Goal: Task Accomplishment & Management: Manage account settings

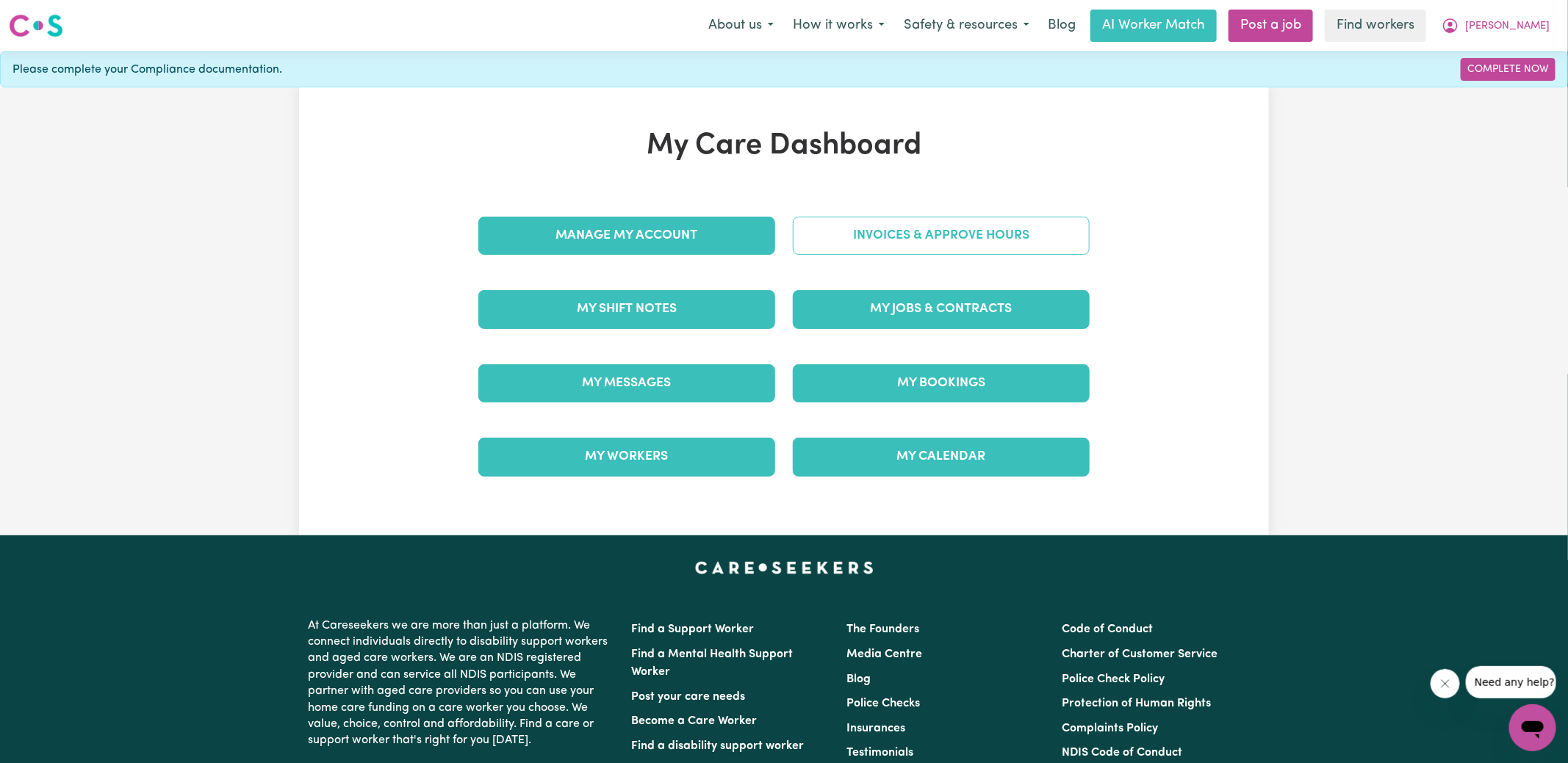
click at [848, 246] on link "Invoices & Approve Hours" at bounding box center [940, 236] width 297 height 38
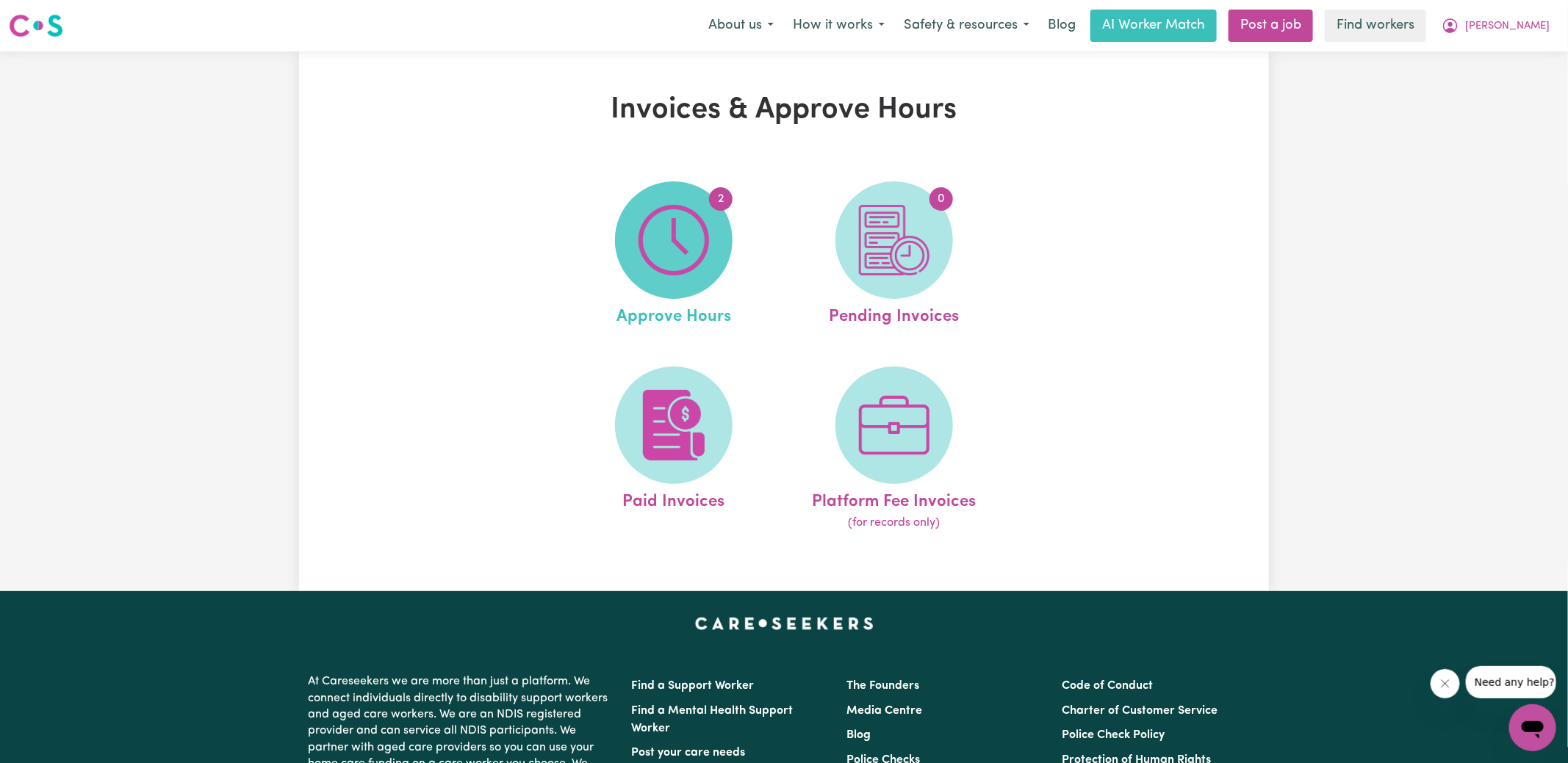
click at [714, 241] on span "2" at bounding box center [674, 241] width 118 height 118
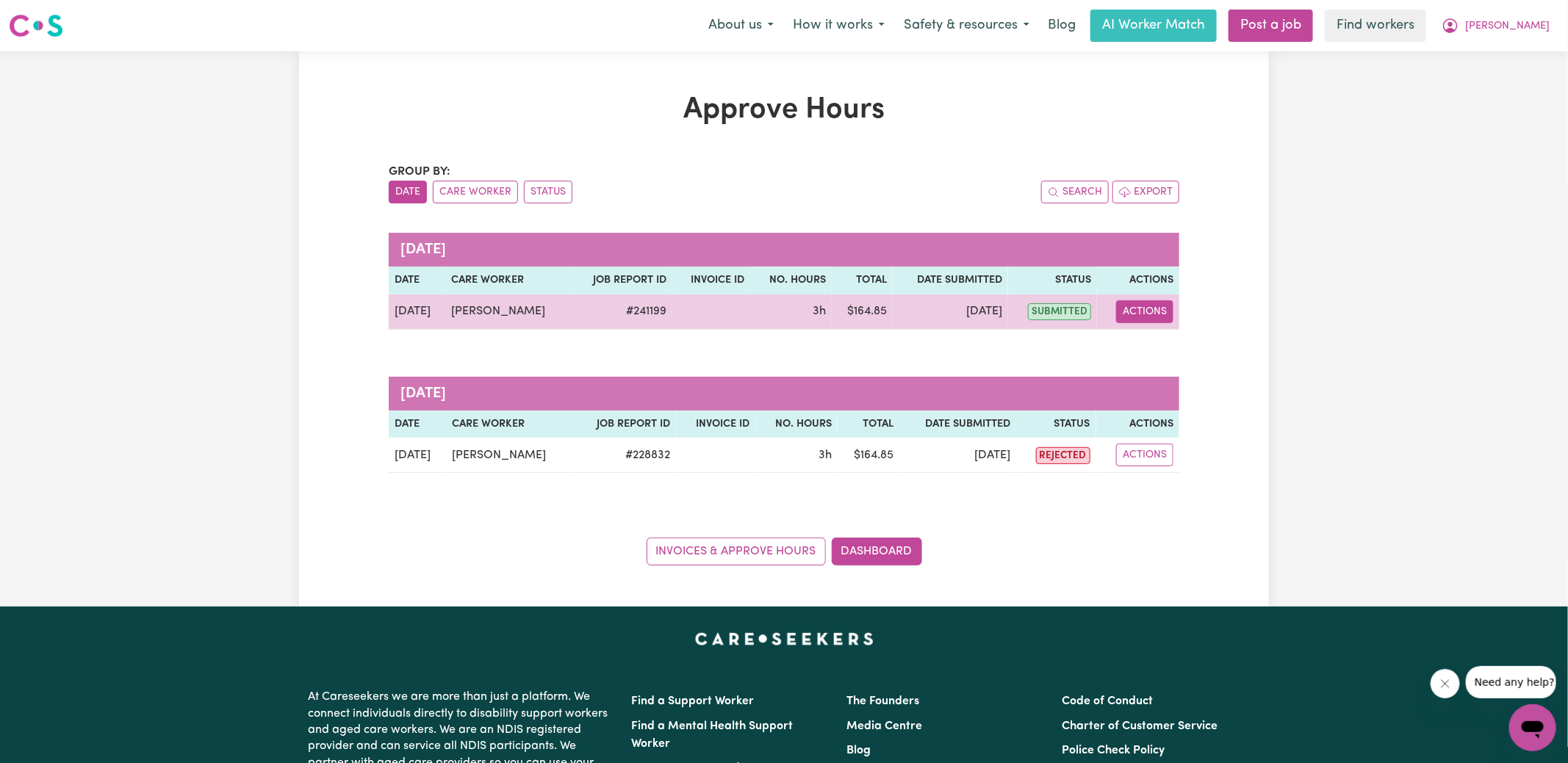
click at [1142, 321] on button "Actions" at bounding box center [1145, 311] width 57 height 23
click at [1157, 360] on div "View Job Report" at bounding box center [1182, 345] width 127 height 43
click at [1160, 349] on link "View Job Report" at bounding box center [1182, 345] width 126 height 29
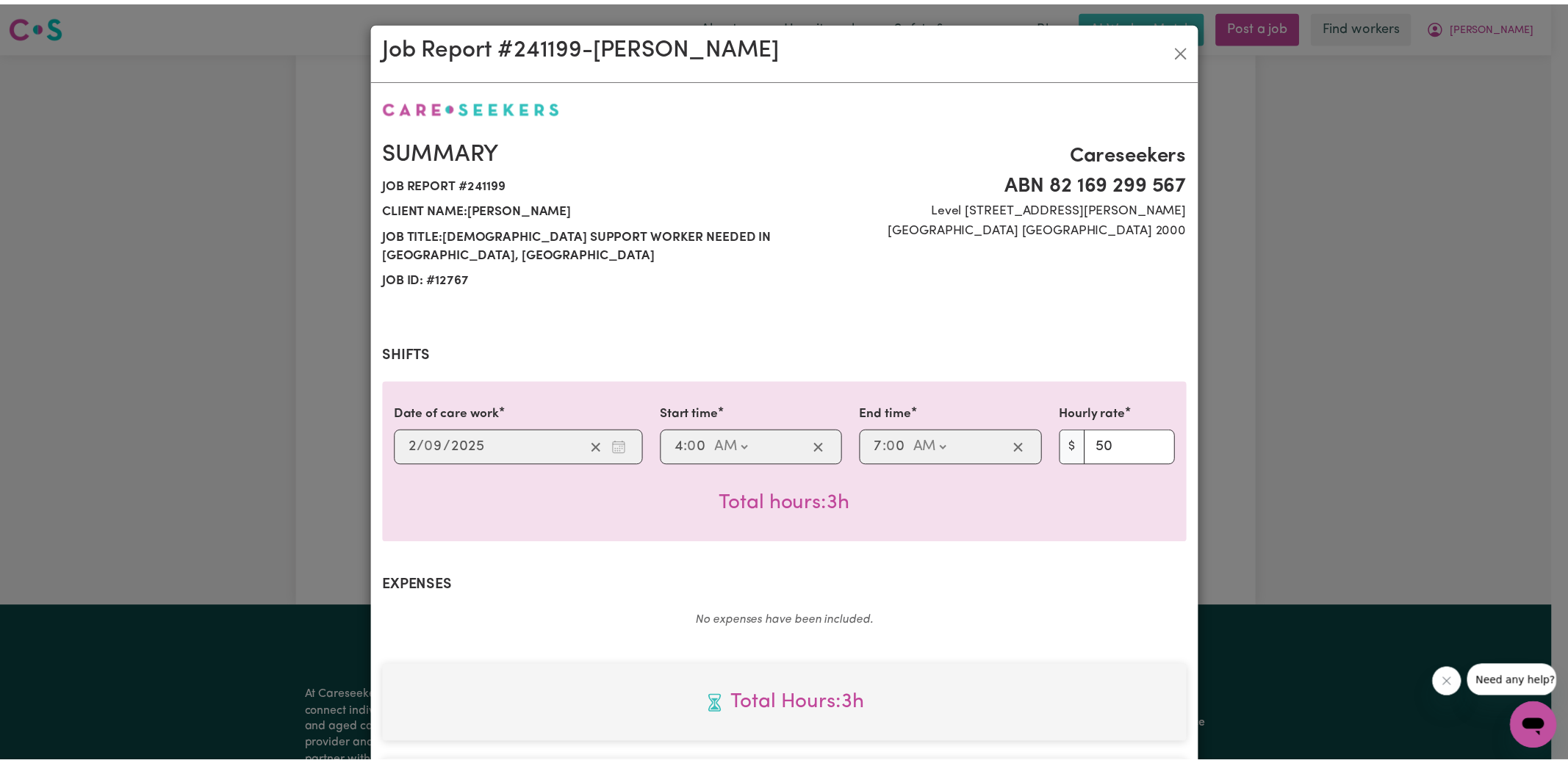
scroll to position [386, 0]
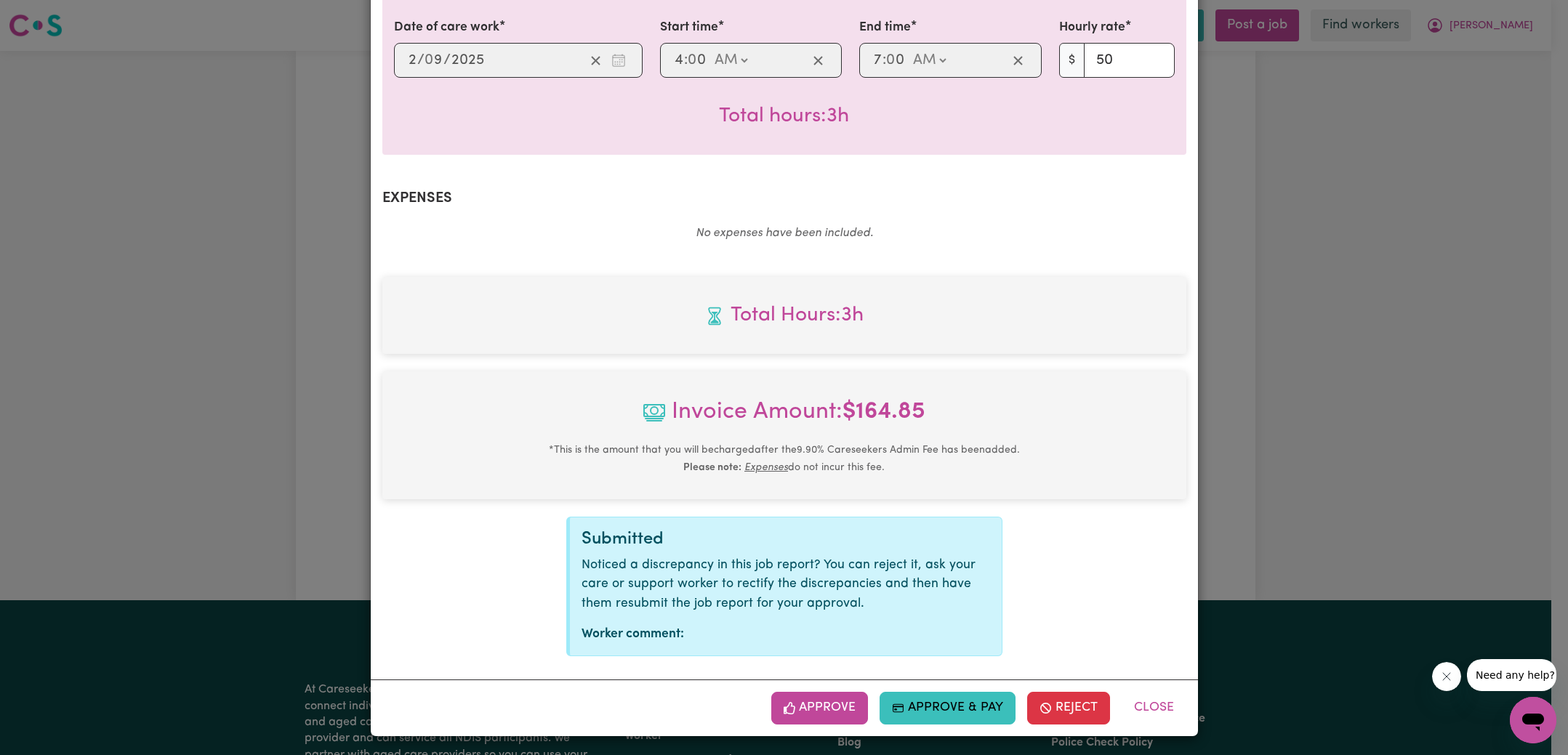
drag, startPoint x: 837, startPoint y: 692, endPoint x: 863, endPoint y: 658, distance: 42.8
click at [837, 692] on button "Approve" at bounding box center [820, 708] width 98 height 32
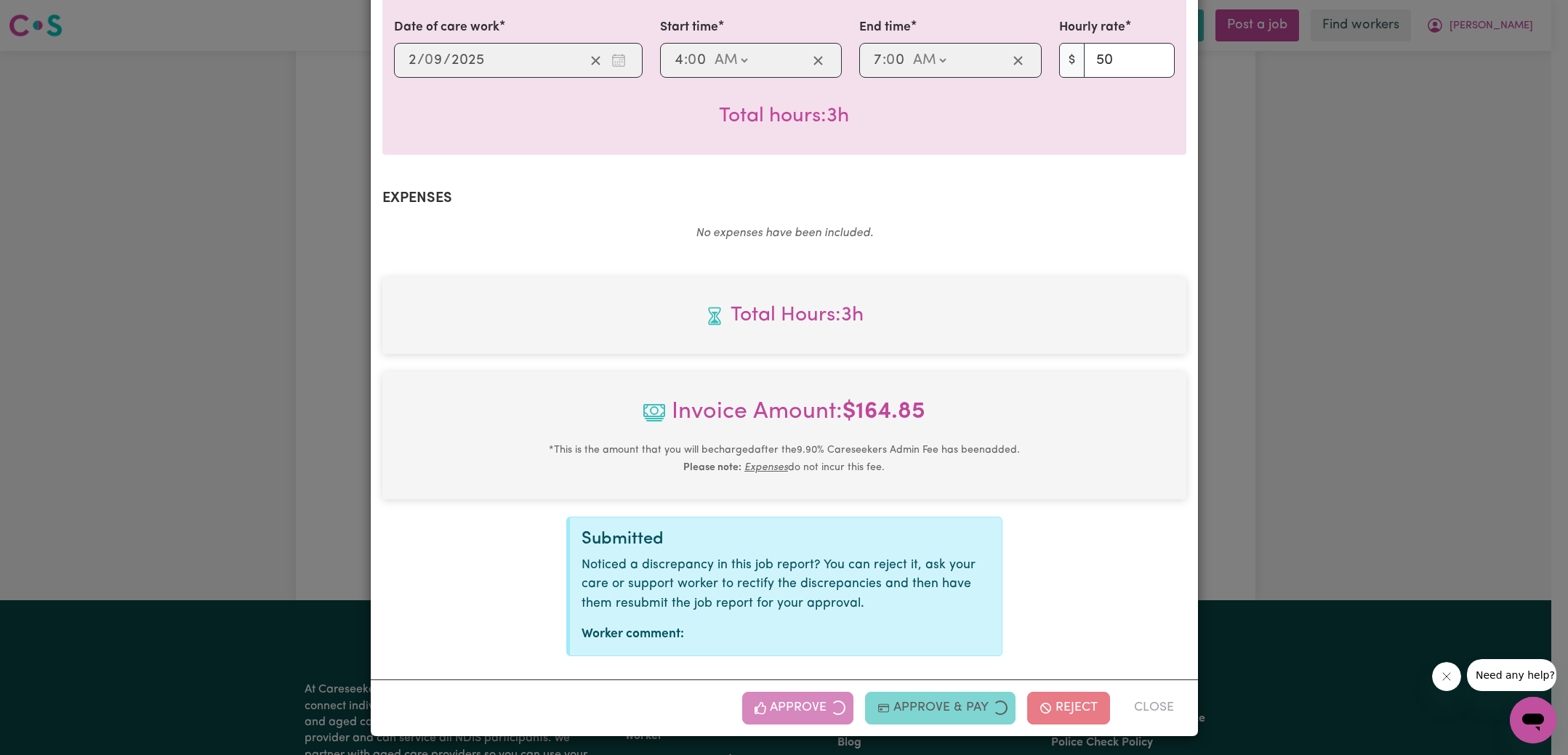
click at [1292, 392] on div "Job Report # 241199 - [PERSON_NAME] Summary Job report # 241199 Client name: [P…" at bounding box center [784, 377] width 1568 height 755
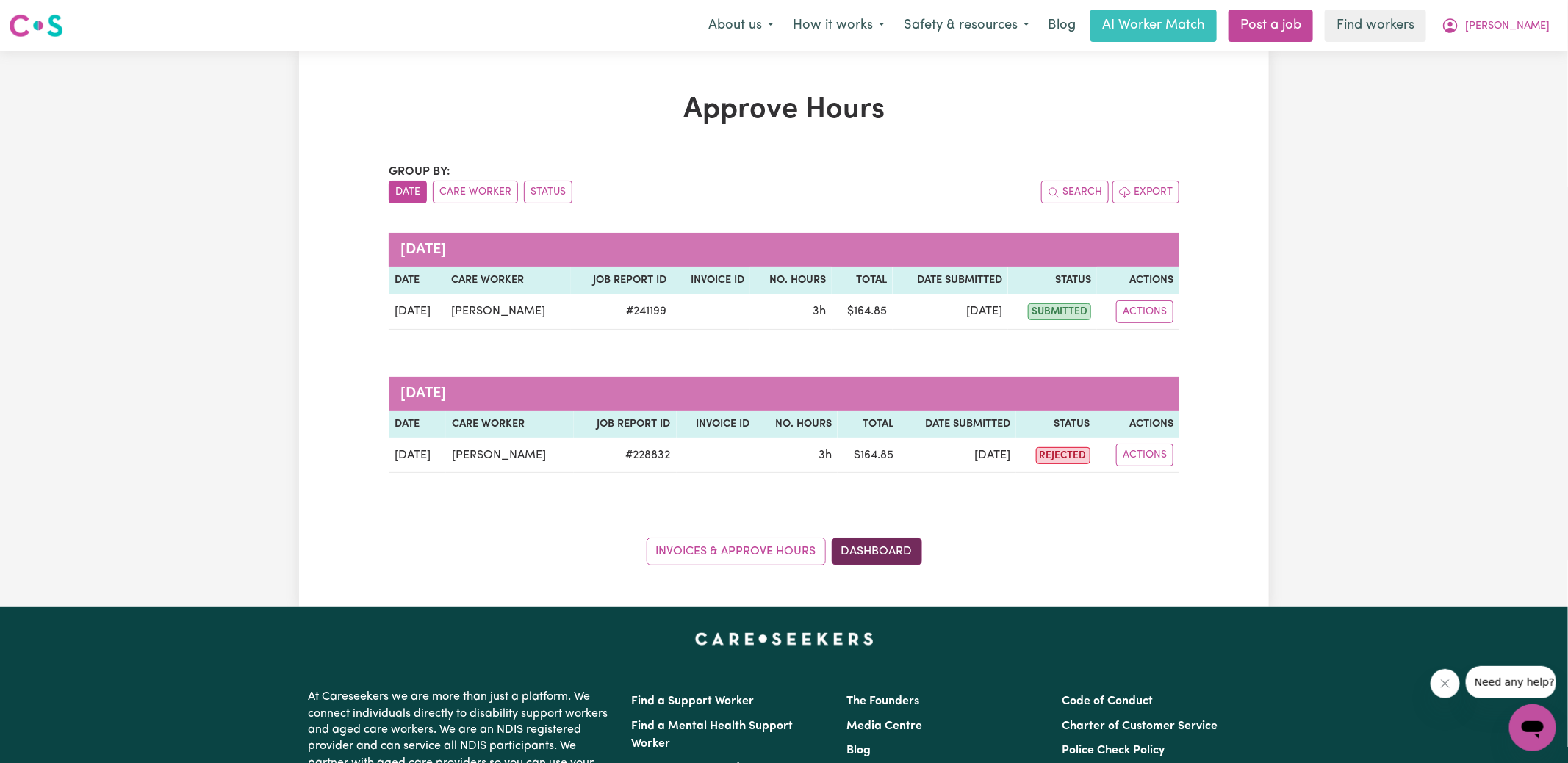
click at [870, 556] on link "Dashboard" at bounding box center [876, 552] width 91 height 28
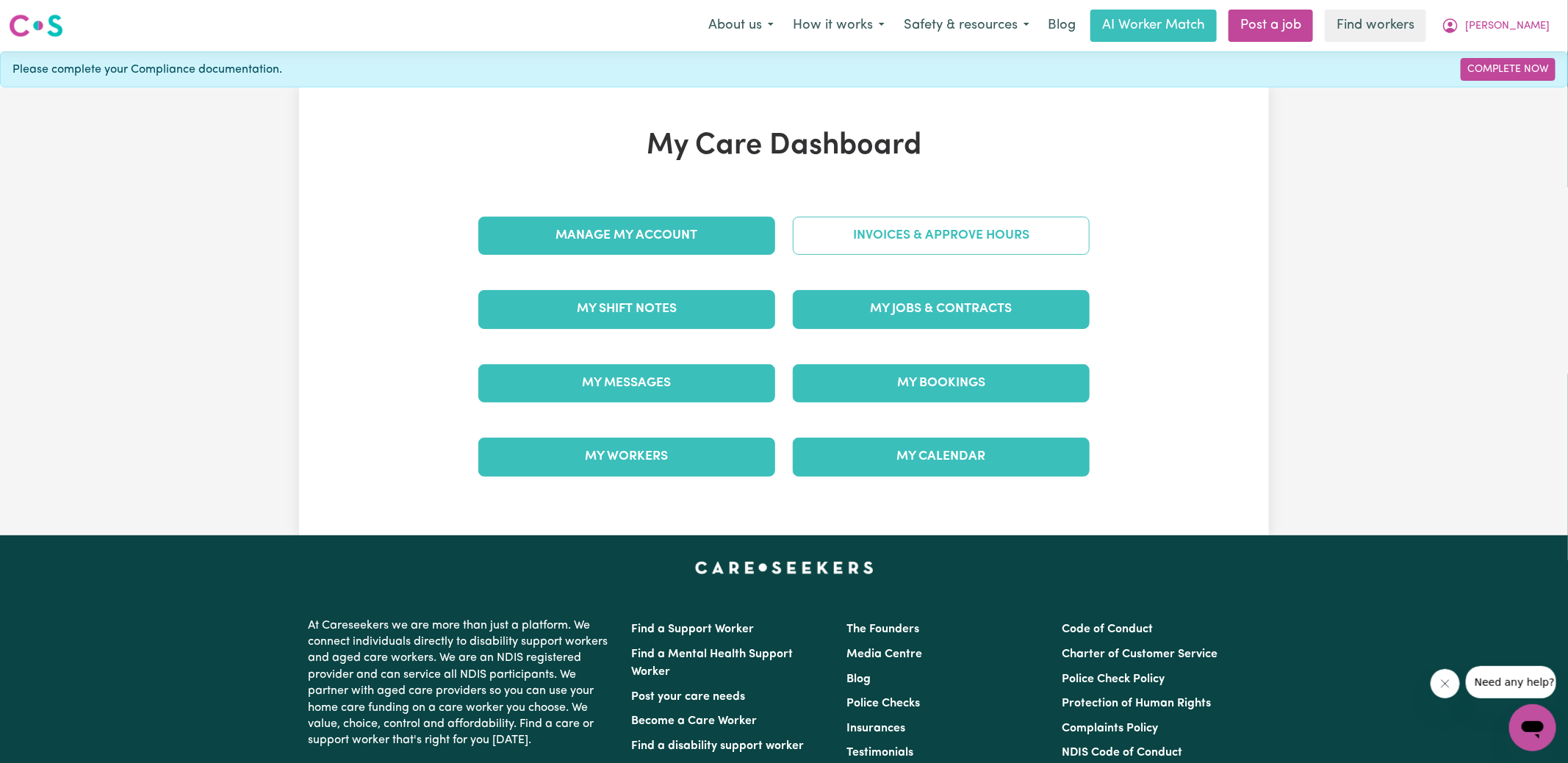
click at [909, 219] on link "Invoices & Approve Hours" at bounding box center [940, 236] width 297 height 38
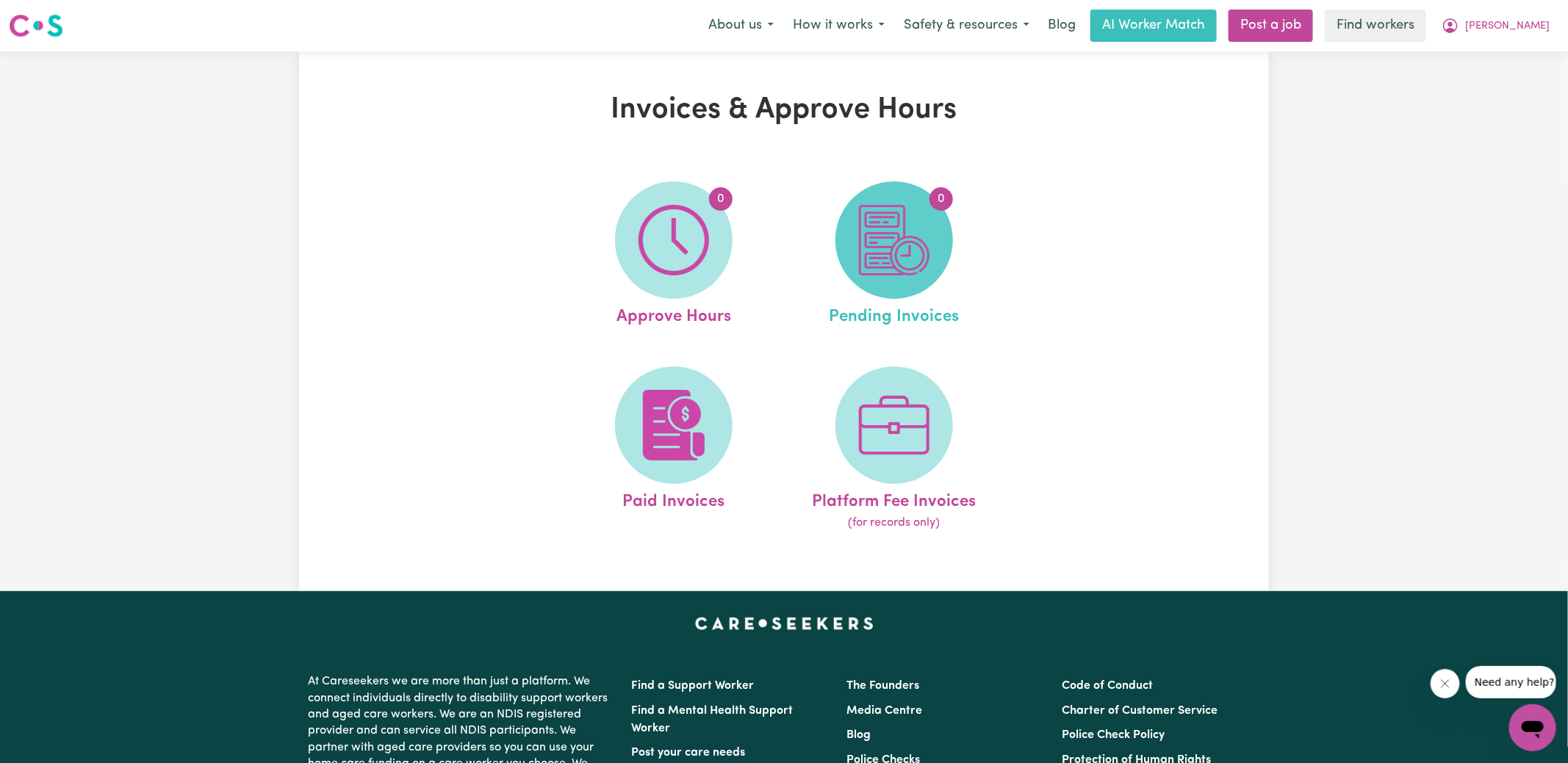
click at [933, 249] on span "0" at bounding box center [894, 241] width 118 height 118
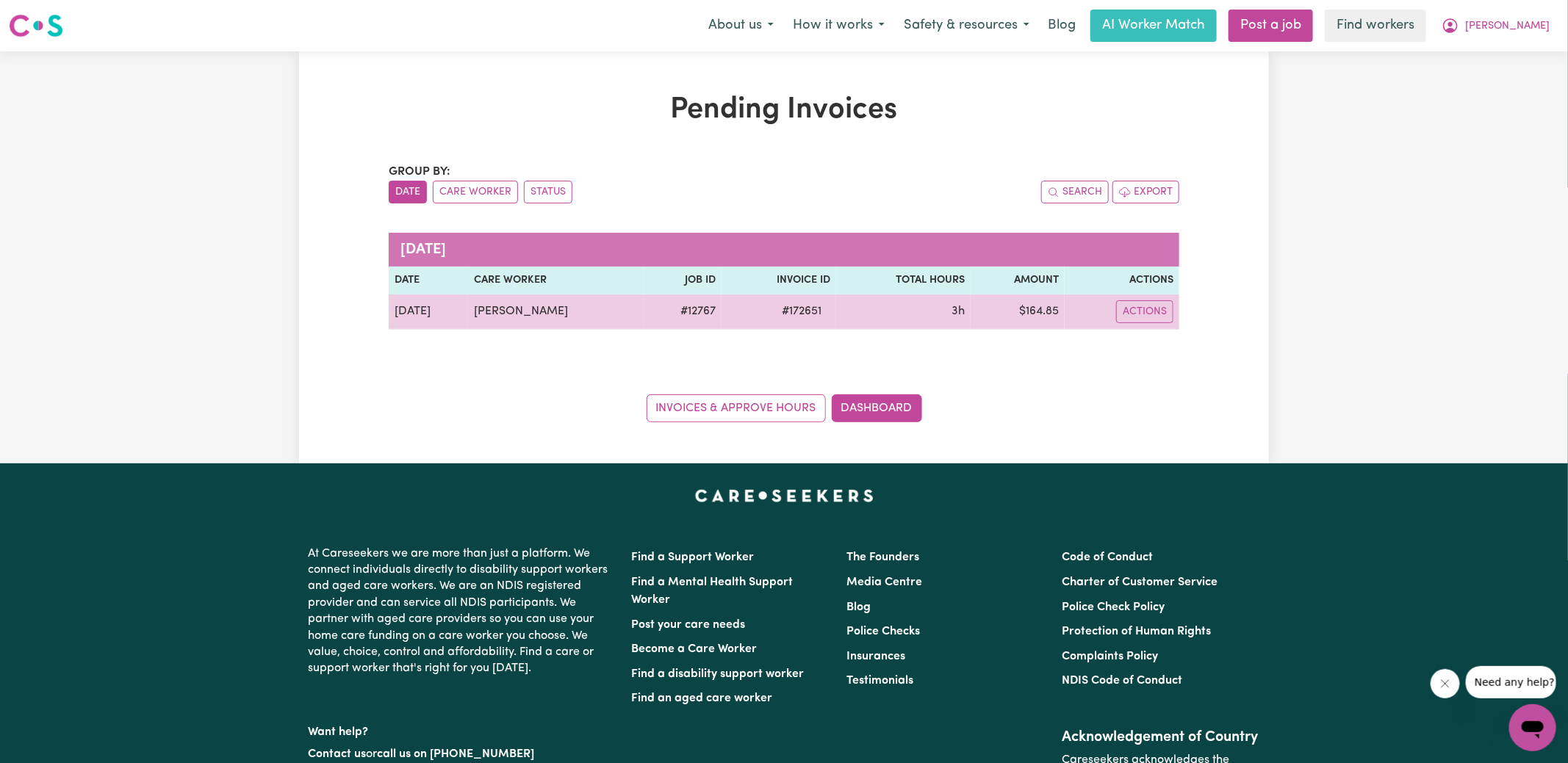
click at [794, 310] on span "# 172651" at bounding box center [801, 311] width 57 height 18
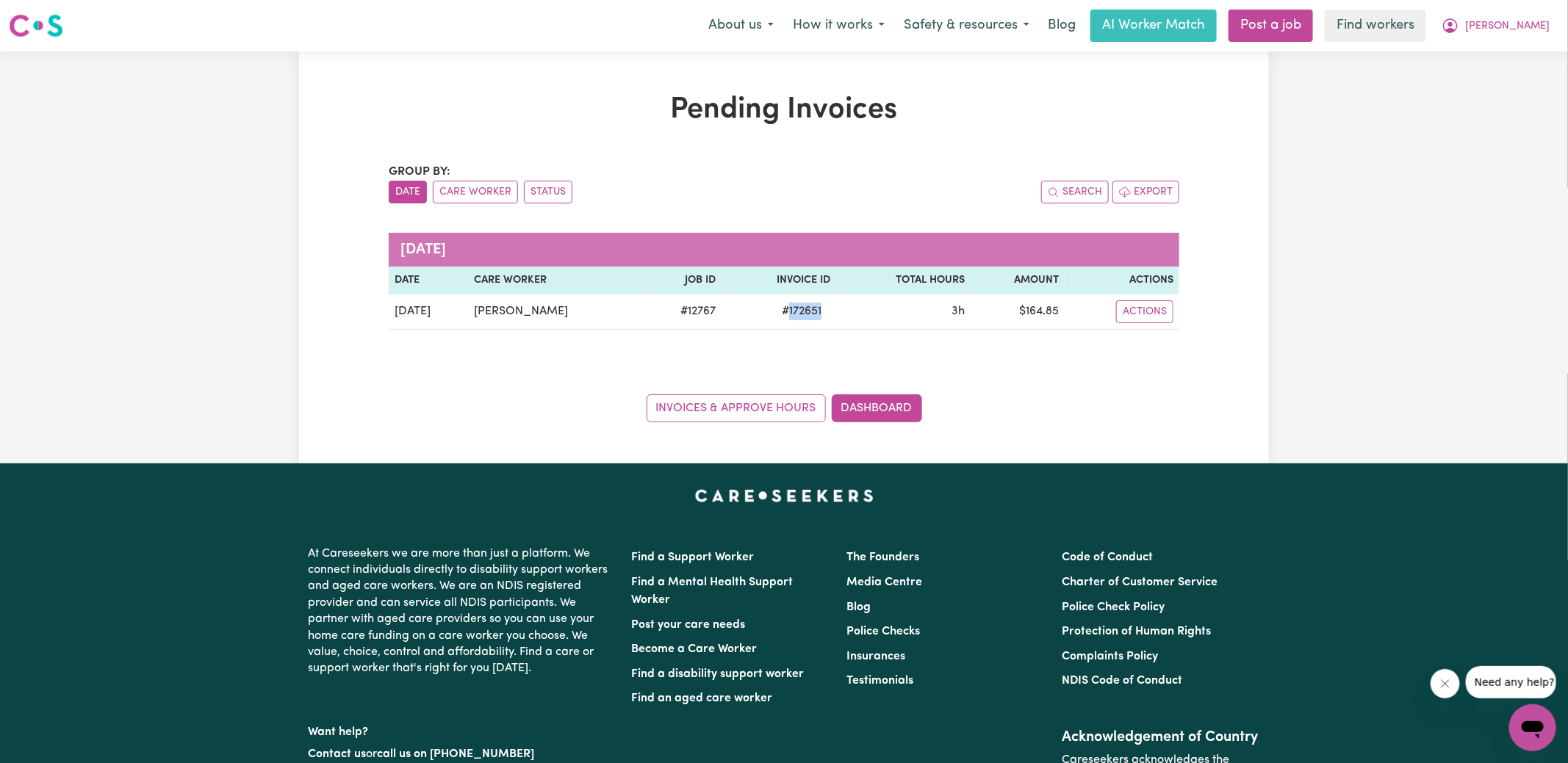
copy span "172651"
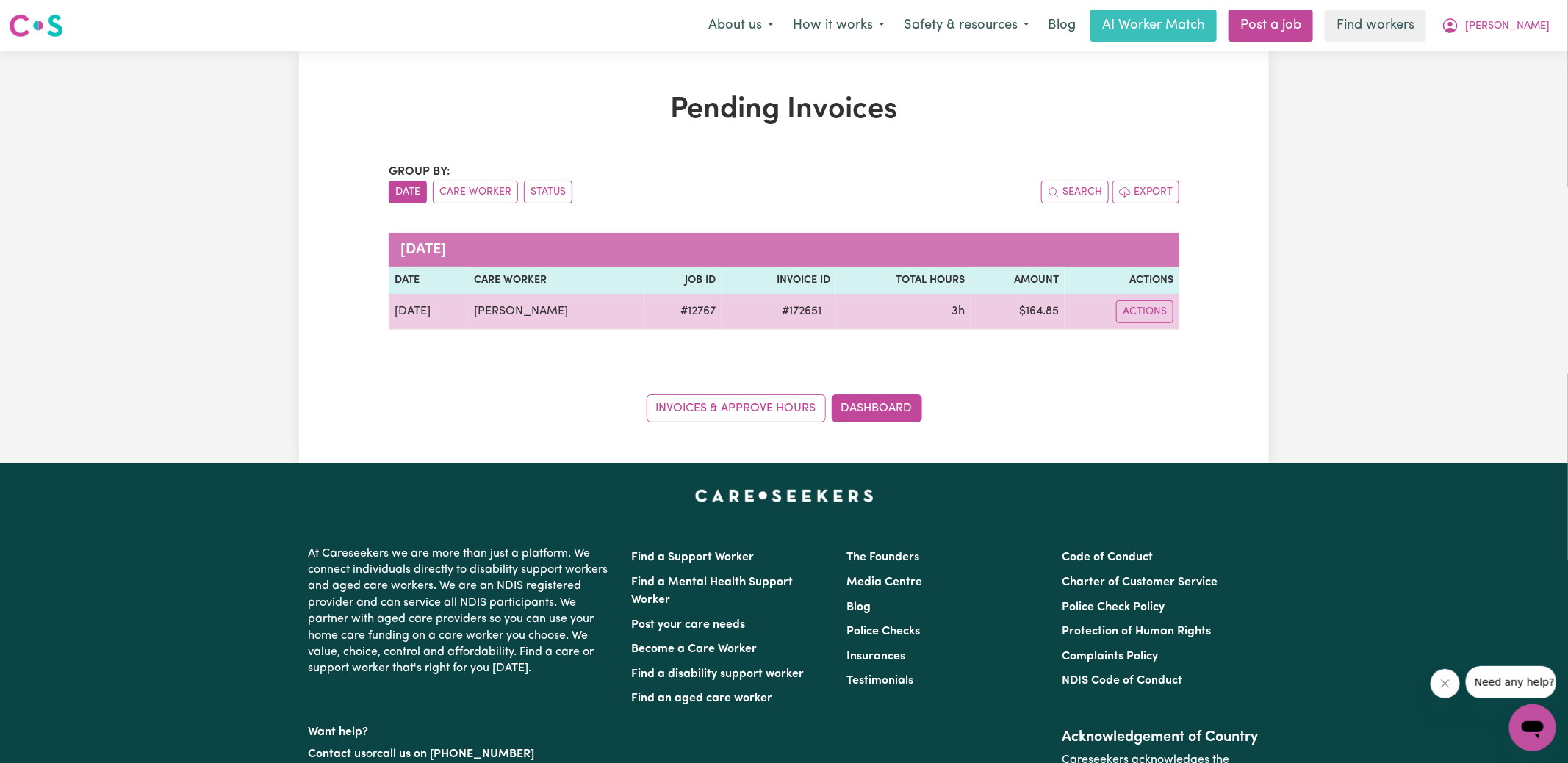
click at [1045, 314] on td "$ 164.85" at bounding box center [1018, 312] width 94 height 35
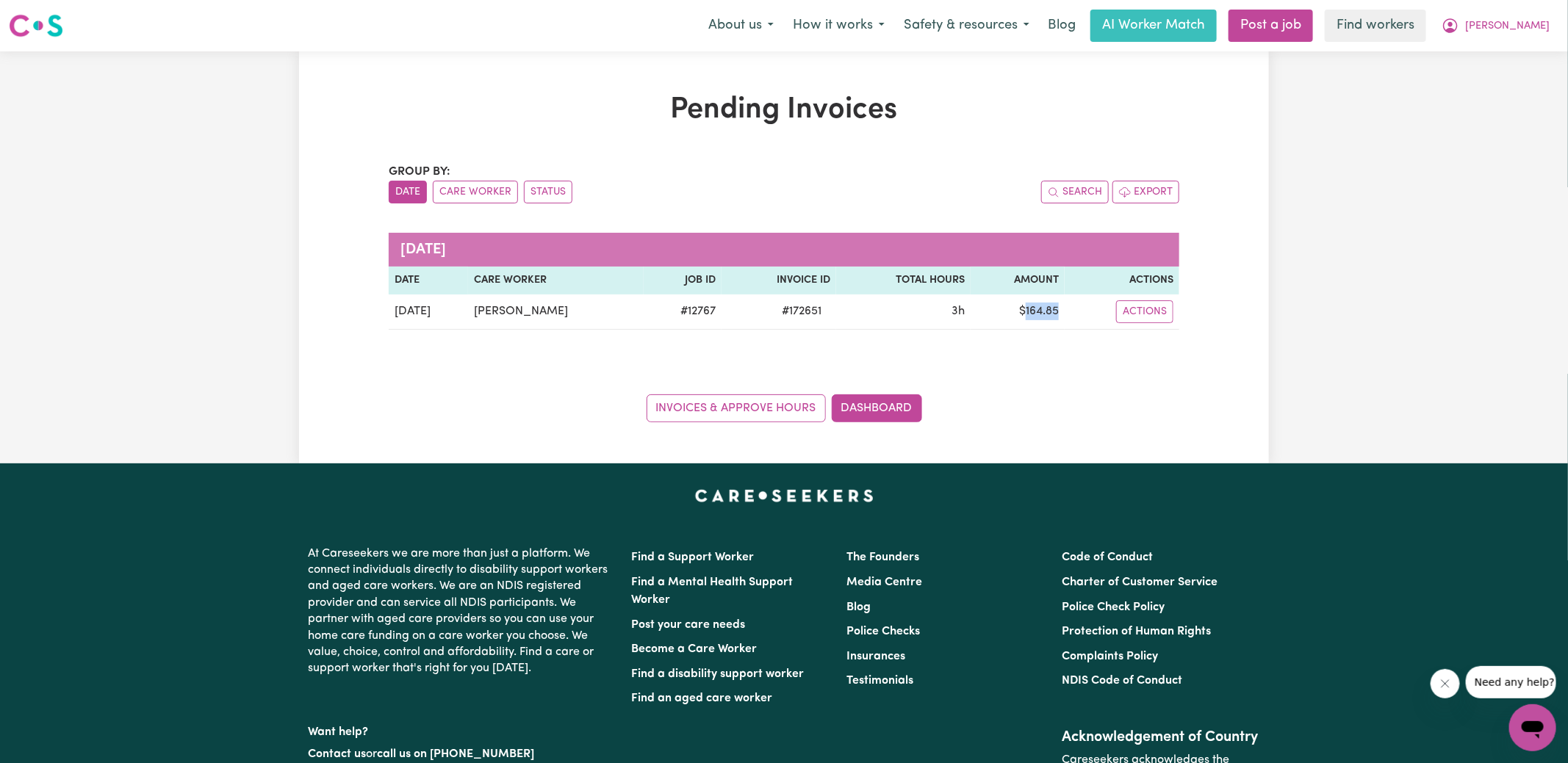
copy td "164.85"
click at [1459, 26] on icon "My Account" at bounding box center [1450, 26] width 18 height 18
click at [1483, 84] on link "Logout" at bounding box center [1500, 85] width 116 height 28
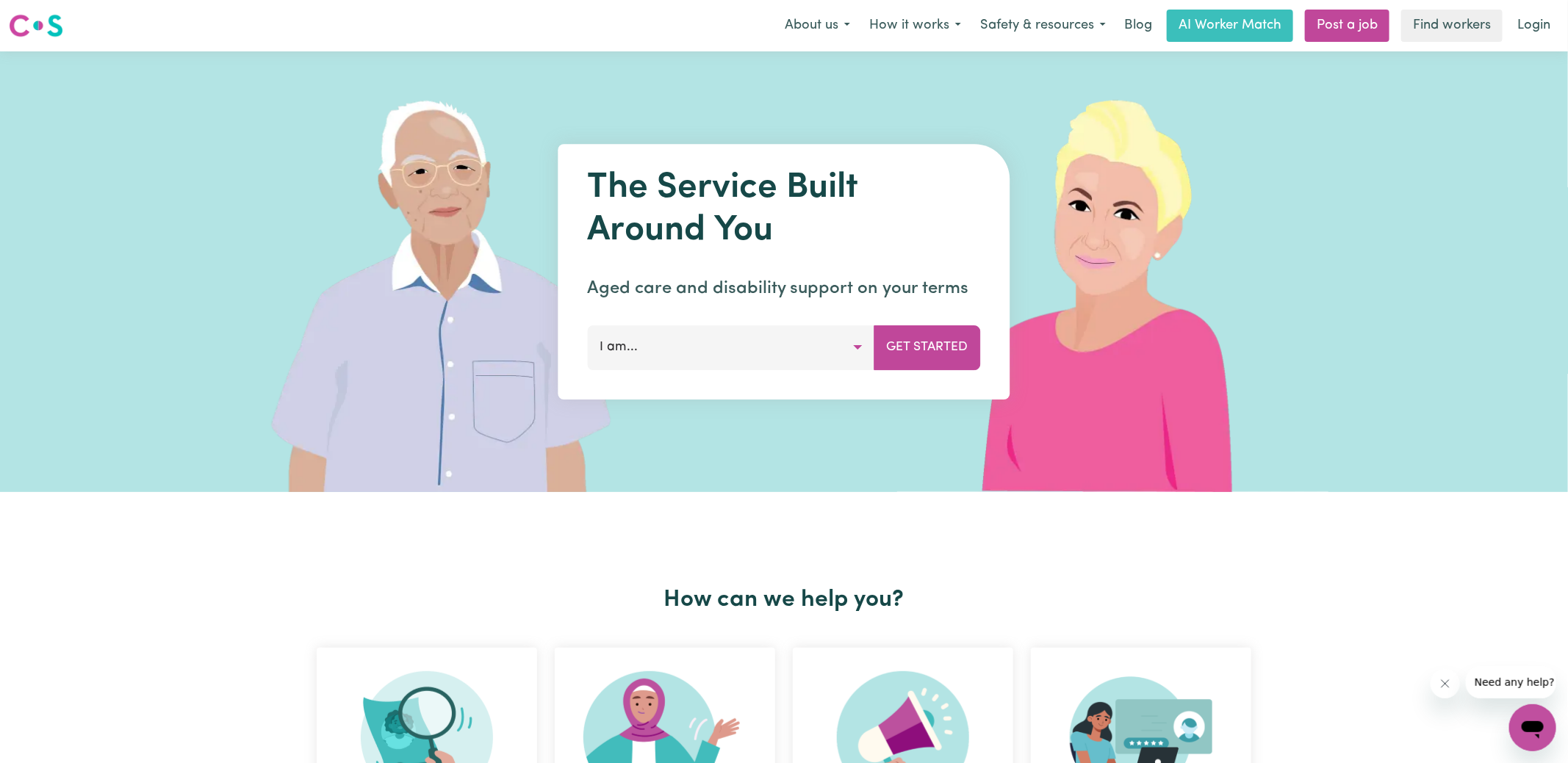
click at [1542, 24] on link "Login" at bounding box center [1533, 26] width 51 height 32
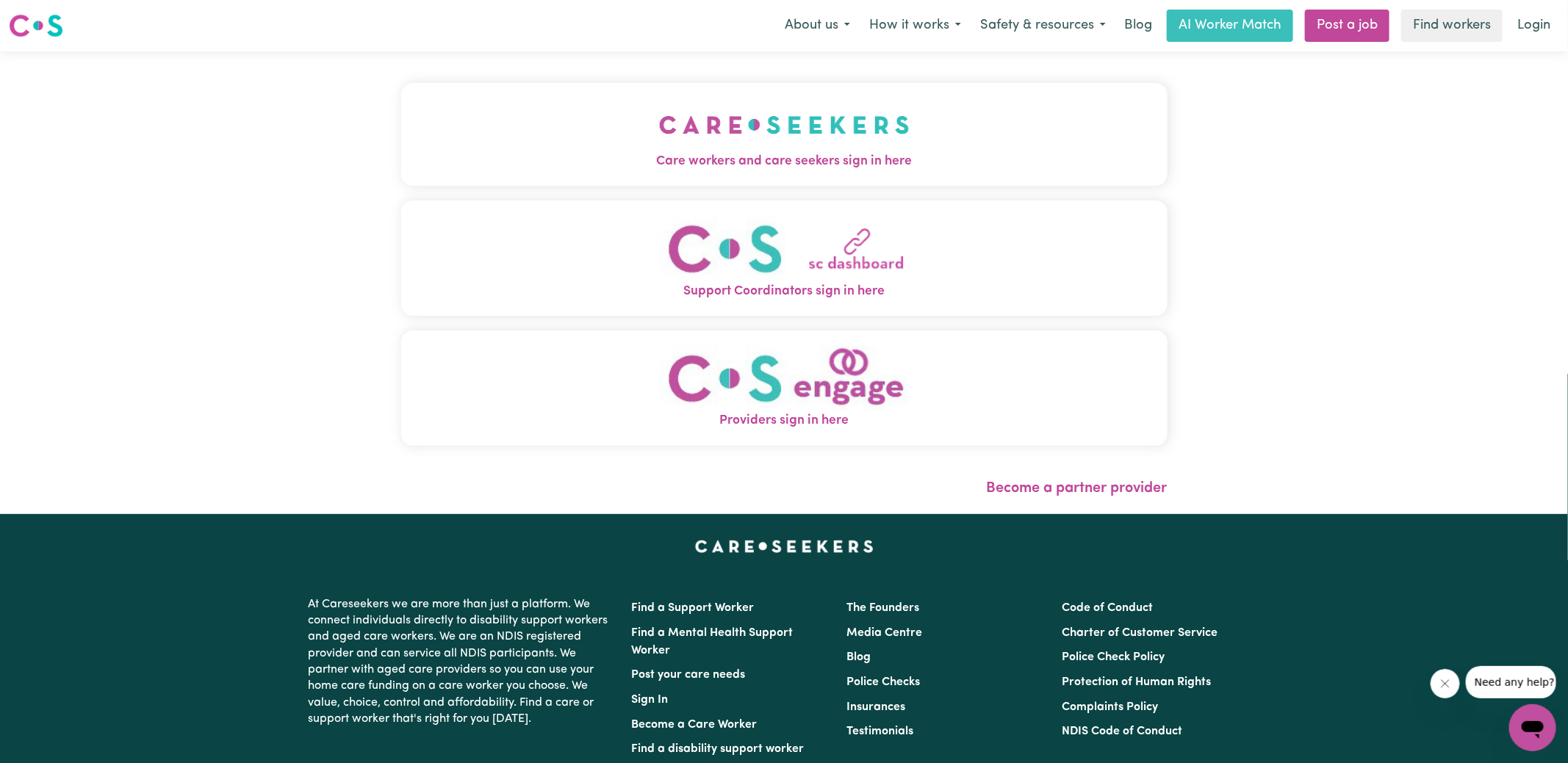
click at [478, 147] on button "Care workers and care seekers sign in here" at bounding box center [784, 135] width 766 height 103
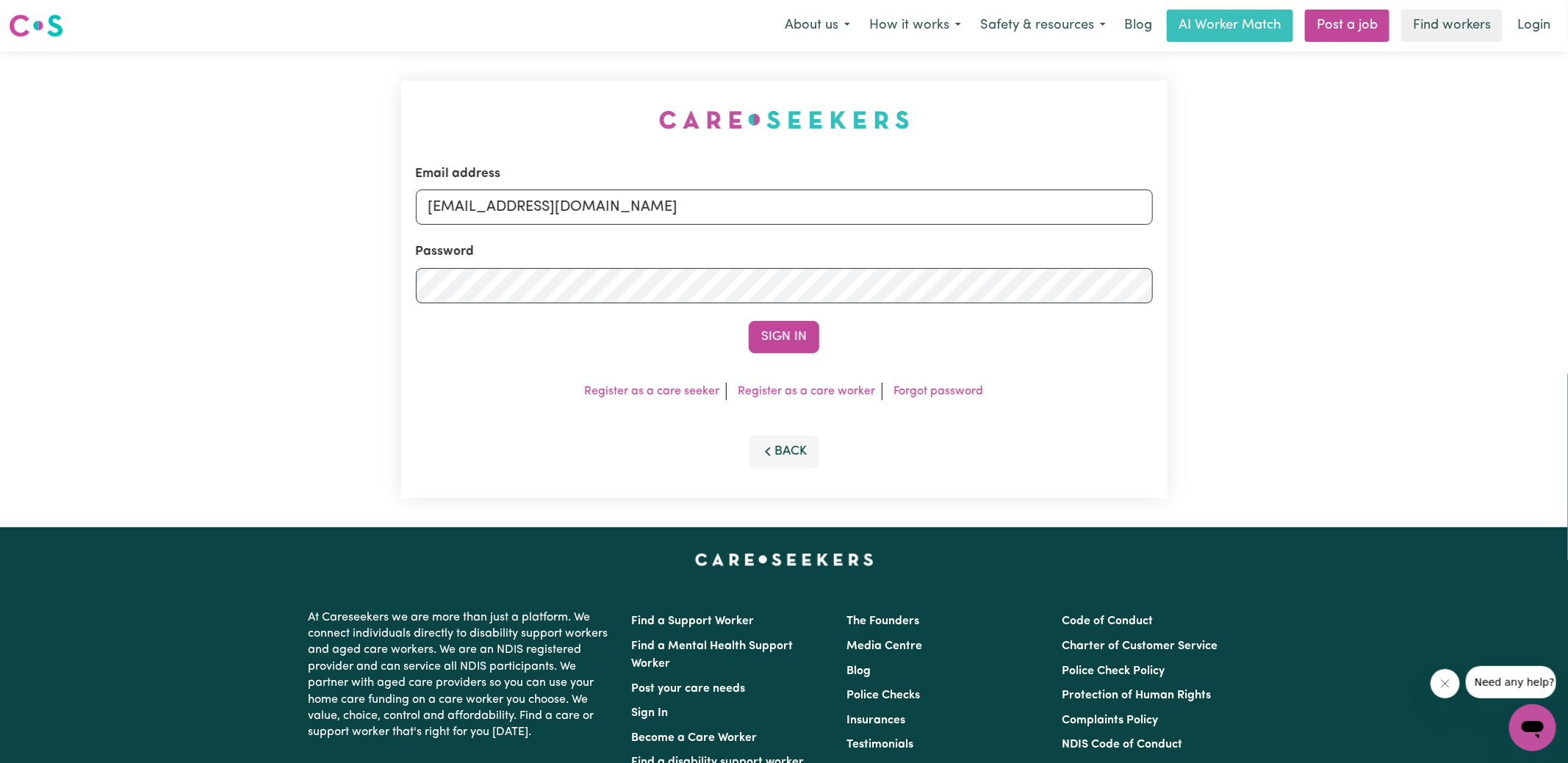
click at [350, 107] on div "Email address [EMAIL_ADDRESS][DOMAIN_NAME] Password Sign In Register as a care …" at bounding box center [784, 289] width 1568 height 476
drag, startPoint x: 506, startPoint y: 210, endPoint x: 1225, endPoint y: 291, distance: 723.5
click at [1225, 291] on div "Email address [EMAIL_ADDRESS][DOMAIN_NAME] Password Sign In Register as a care …" at bounding box center [784, 289] width 1568 height 476
type input "[EMAIL_ADDRESS][DOMAIN_NAME]"
click at [748, 321] on button "Sign In" at bounding box center [784, 337] width 71 height 32
